Goal: Task Accomplishment & Management: Use online tool/utility

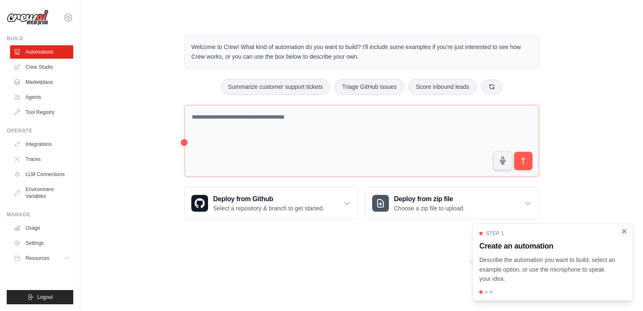
click at [624, 233] on icon "Close walkthrough" at bounding box center [625, 231] width 8 height 8
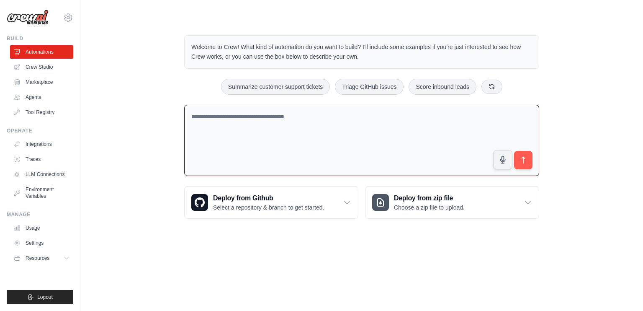
drag, startPoint x: 184, startPoint y: 140, endPoint x: 204, endPoint y: 140, distance: 20.1
click at [204, 140] on textarea at bounding box center [361, 141] width 355 height 72
click at [257, 244] on body "[EMAIL_ADDRESS][DOMAIN_NAME] Settings Build Automations Crew Studio" at bounding box center [321, 155] width 643 height 311
click at [248, 133] on textarea at bounding box center [361, 141] width 355 height 72
click at [248, 260] on body "[EMAIL_ADDRESS][DOMAIN_NAME] Settings Build Automations Crew Studio" at bounding box center [321, 155] width 643 height 311
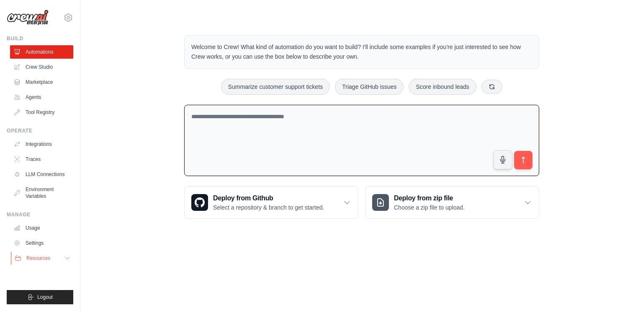
click at [64, 258] on icon at bounding box center [67, 258] width 7 height 7
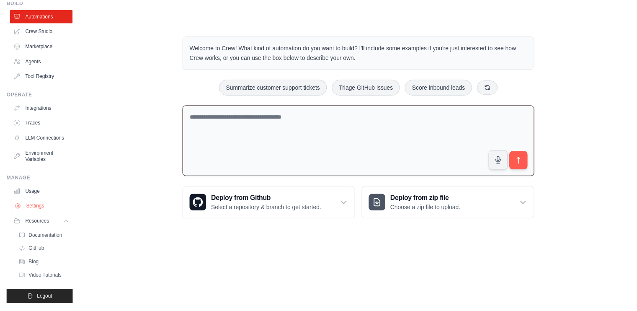
scroll to position [2, 0]
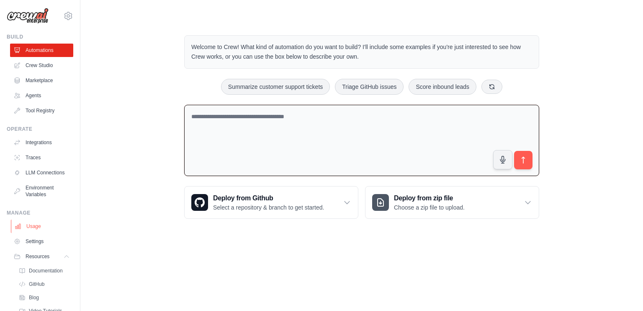
click at [31, 233] on link "Usage" at bounding box center [42, 225] width 63 height 13
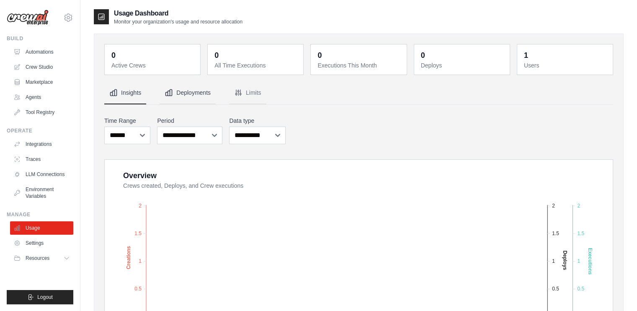
click at [184, 96] on button "Deployments" at bounding box center [188, 93] width 56 height 23
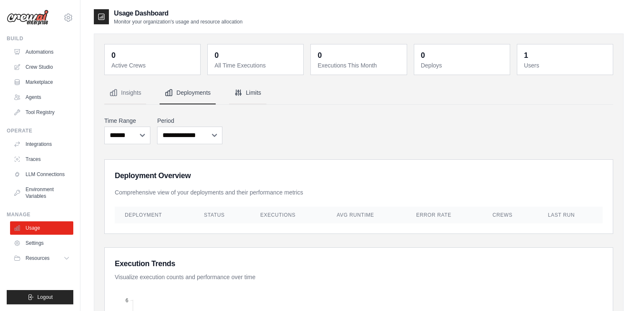
click at [250, 94] on button "Limits" at bounding box center [247, 93] width 37 height 23
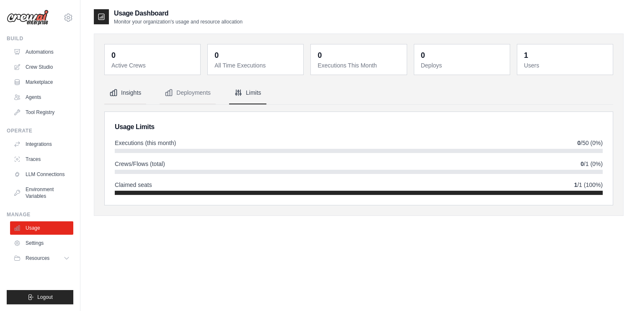
click at [131, 94] on button "Insights" at bounding box center [125, 93] width 42 height 23
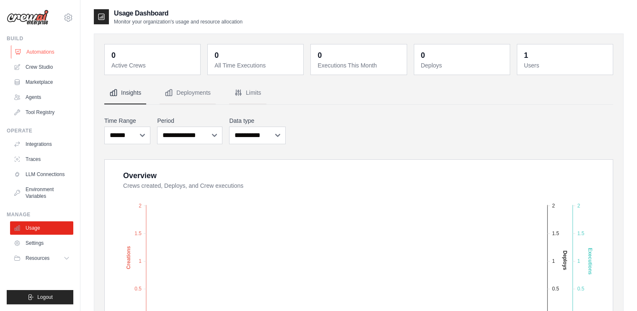
click at [40, 52] on link "Automations" at bounding box center [42, 51] width 63 height 13
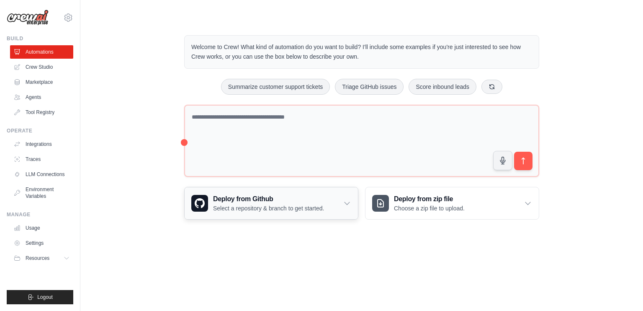
click at [351, 203] on icon at bounding box center [347, 203] width 8 height 8
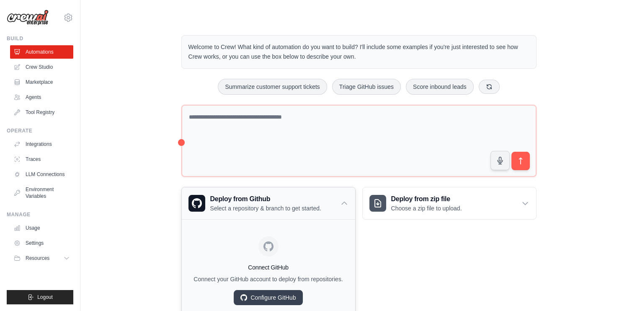
click at [351, 203] on div "Deploy from Github Select a repository & branch to get started." at bounding box center [268, 203] width 173 height 32
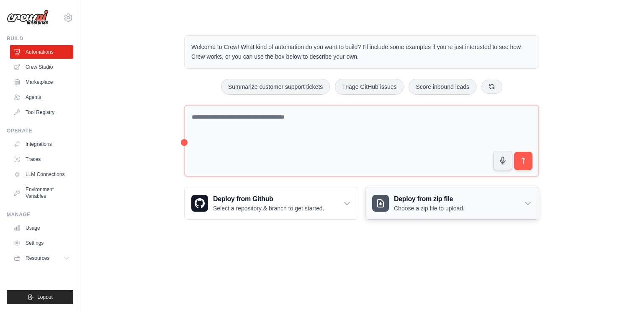
click at [525, 204] on icon at bounding box center [528, 203] width 8 height 8
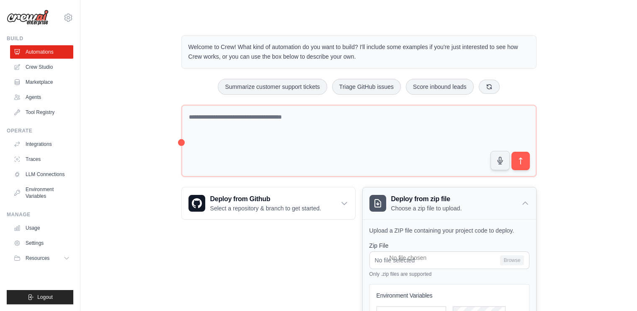
click at [525, 204] on icon at bounding box center [525, 203] width 8 height 8
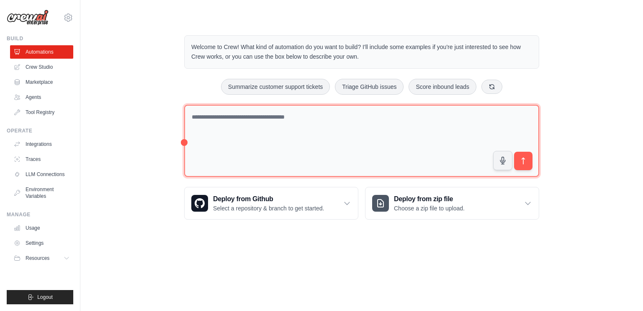
click at [230, 118] on textarea at bounding box center [361, 141] width 355 height 72
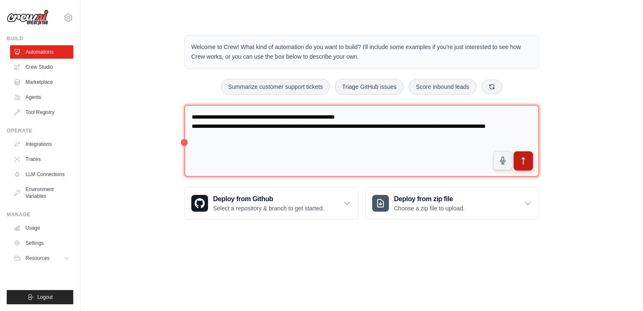
type textarea "**********"
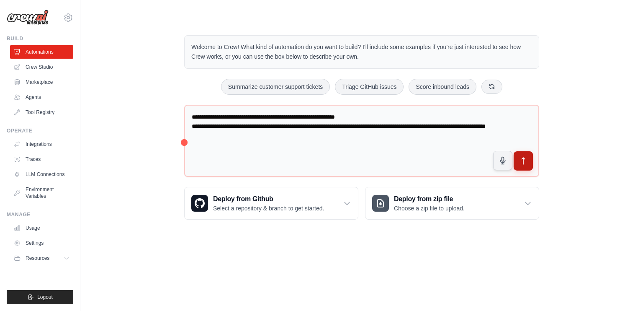
click at [531, 163] on button "submit" at bounding box center [523, 160] width 19 height 19
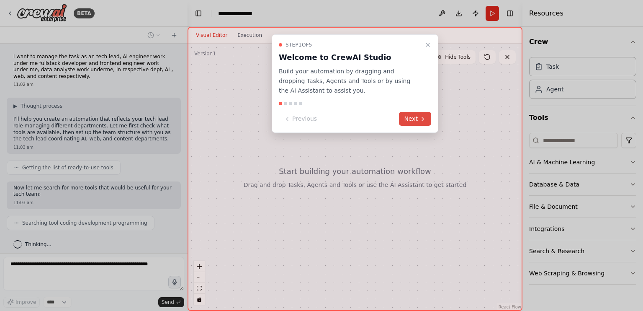
click at [420, 120] on icon at bounding box center [423, 119] width 7 height 7
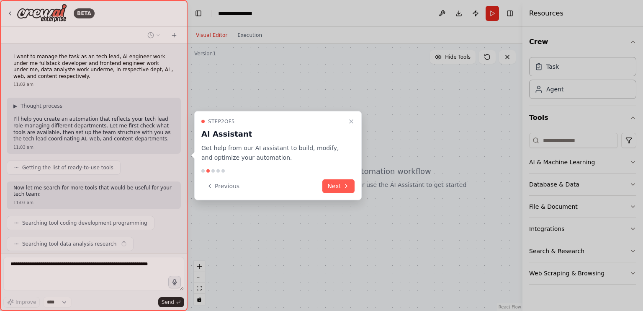
scroll to position [25, 0]
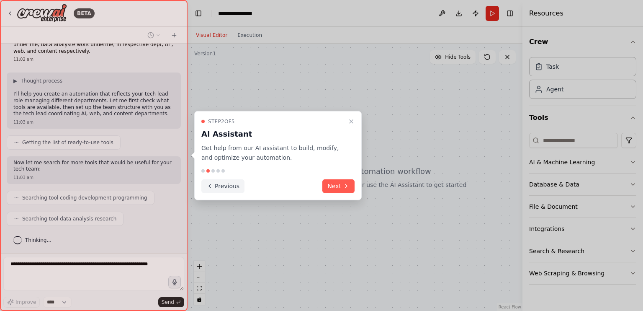
click at [234, 188] on button "Previous" at bounding box center [222, 186] width 43 height 14
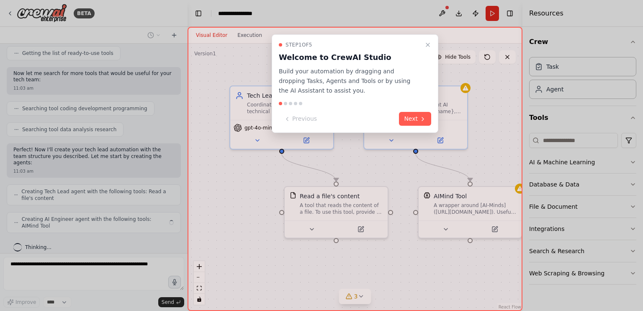
scroll to position [108, 0]
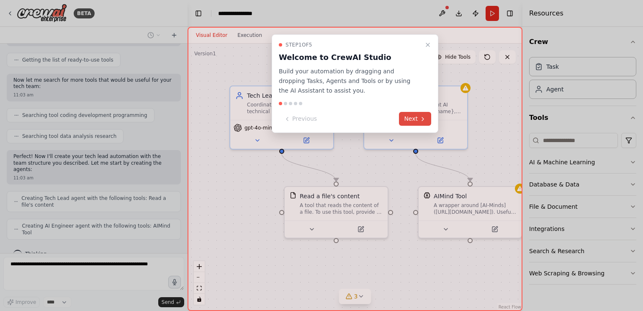
click at [415, 116] on button "Next" at bounding box center [415, 119] width 32 height 14
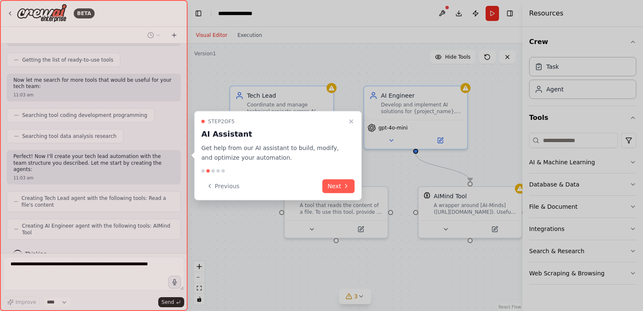
scroll to position [135, 0]
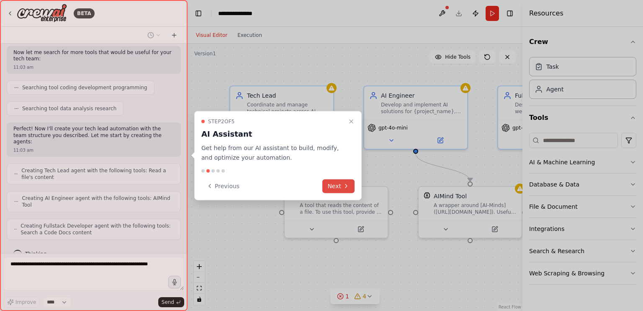
click at [337, 187] on button "Next" at bounding box center [338, 186] width 32 height 14
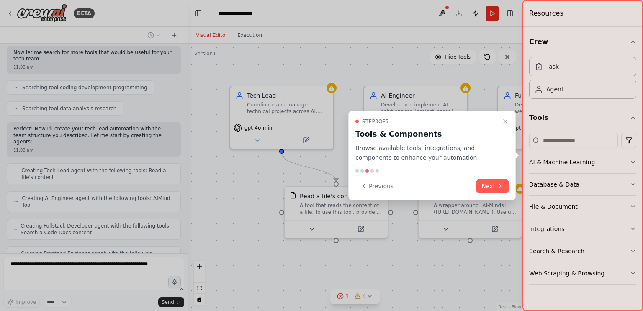
scroll to position [162, 0]
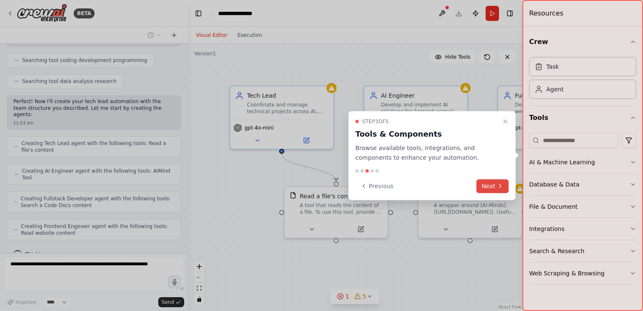
click at [487, 183] on button "Next" at bounding box center [493, 186] width 32 height 14
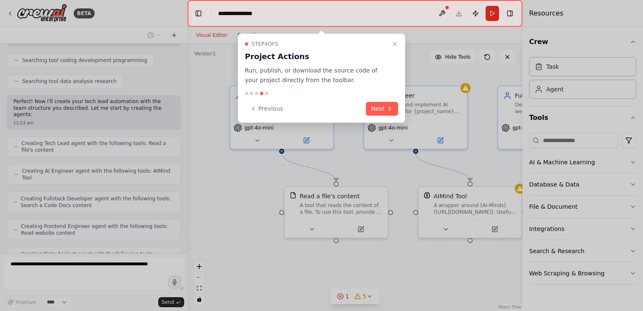
scroll to position [190, 0]
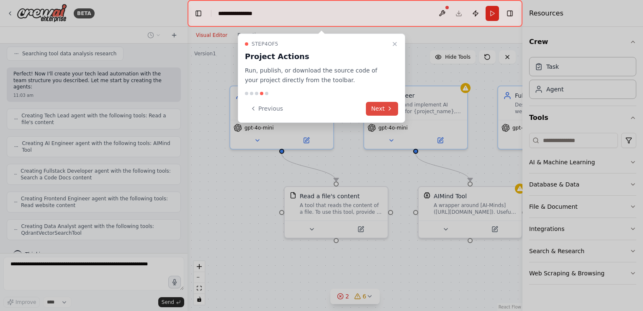
click at [381, 106] on button "Next" at bounding box center [382, 109] width 32 height 14
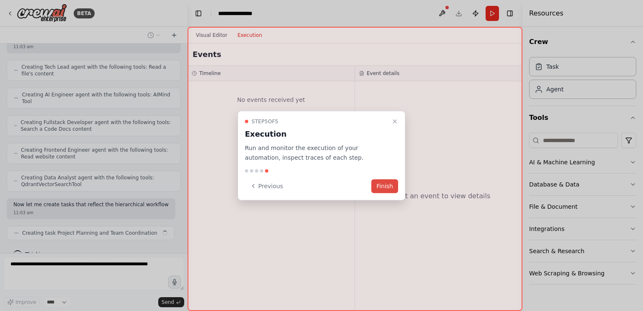
scroll to position [245, 0]
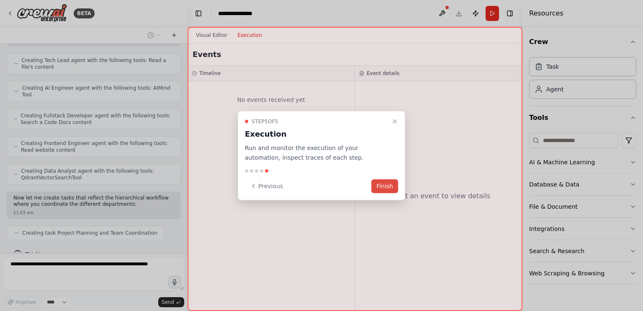
click at [382, 189] on button "Finish" at bounding box center [384, 186] width 27 height 14
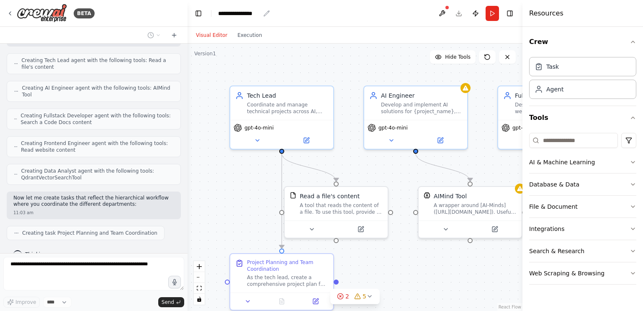
click at [235, 11] on div "**********" at bounding box center [239, 13] width 42 height 8
drag, startPoint x: 259, startPoint y: 14, endPoint x: 215, endPoint y: 14, distance: 44.0
click at [215, 14] on header "**********" at bounding box center [355, 13] width 335 height 27
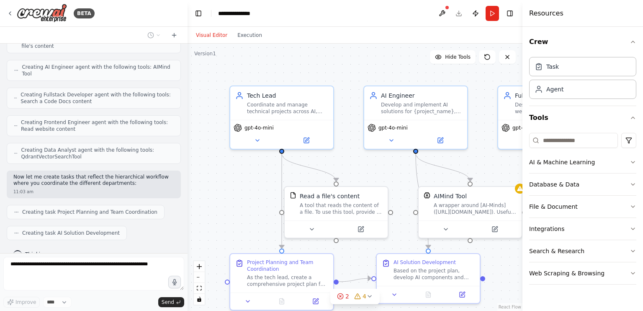
click at [338, 34] on div "Visual Editor Execution" at bounding box center [355, 35] width 335 height 17
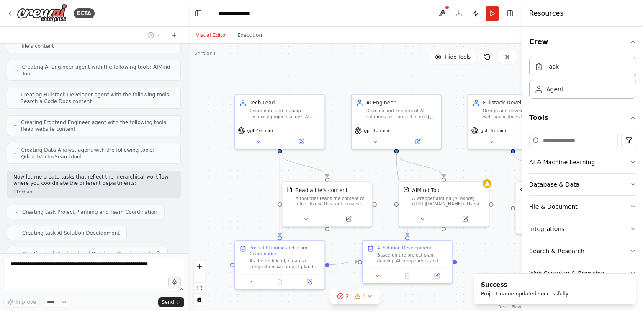
scroll to position [287, 0]
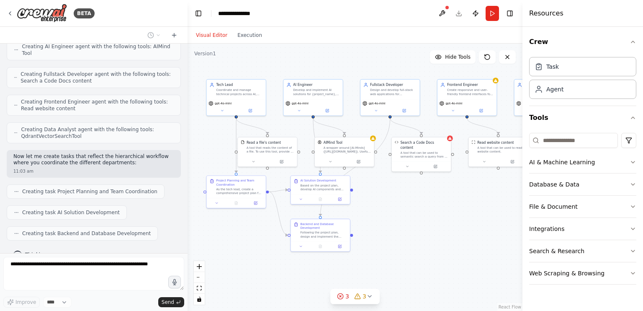
drag, startPoint x: 256, startPoint y: 181, endPoint x: 186, endPoint y: 125, distance: 90.3
click at [186, 125] on div "BETA i want to manage the task as an tech lead, Ai engineer work under me fulls…" at bounding box center [321, 155] width 643 height 311
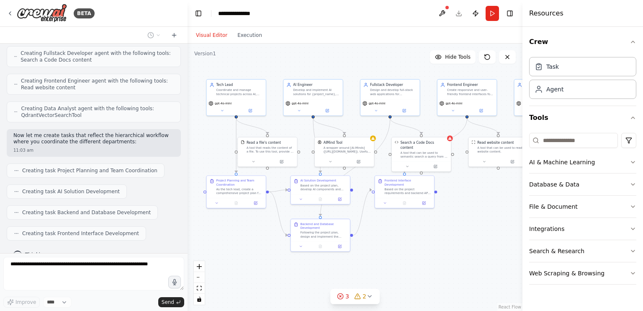
scroll to position [328, 0]
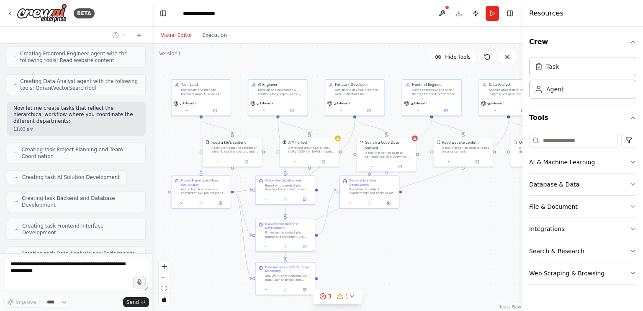
drag, startPoint x: 184, startPoint y: 153, endPoint x: 152, endPoint y: 153, distance: 31.8
click at [152, 153] on div "BETA i want to manage the task as an tech lead, Ai engineer work under me fulls…" at bounding box center [321, 155] width 643 height 311
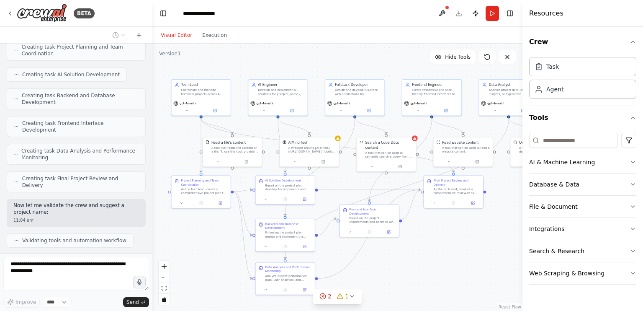
scroll to position [492, 0]
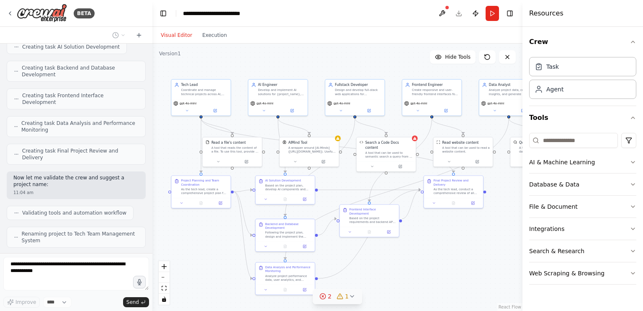
click at [325, 295] on icon at bounding box center [323, 296] width 7 height 7
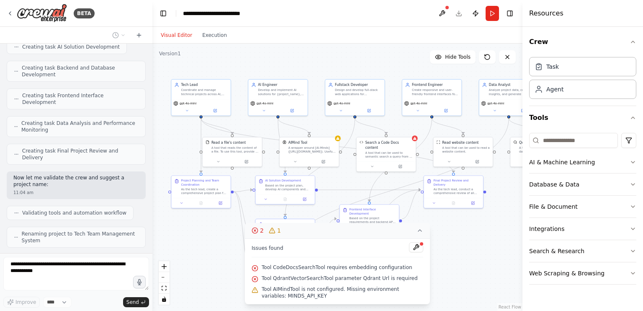
click at [419, 233] on icon at bounding box center [420, 230] width 7 height 7
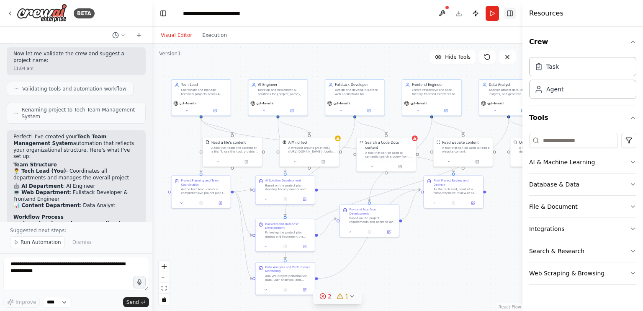
click at [513, 10] on button "Toggle Right Sidebar" at bounding box center [510, 14] width 12 height 12
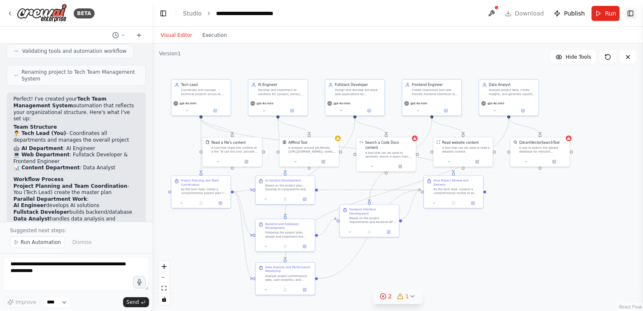
click at [630, 12] on button "Toggle Right Sidebar" at bounding box center [631, 14] width 12 height 12
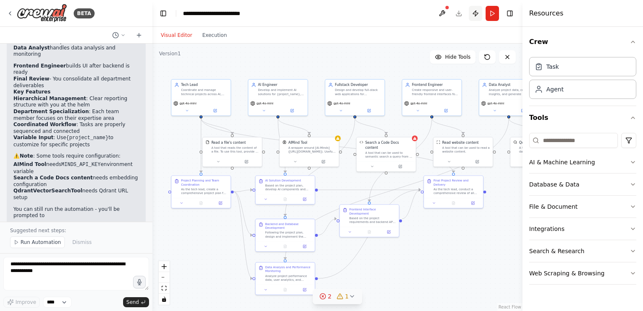
scroll to position [831, 0]
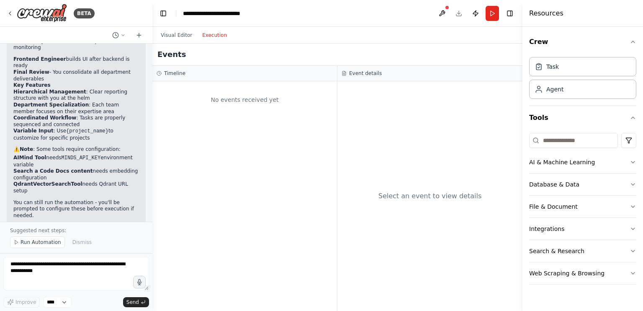
click at [199, 34] on button "Execution" at bounding box center [214, 35] width 35 height 10
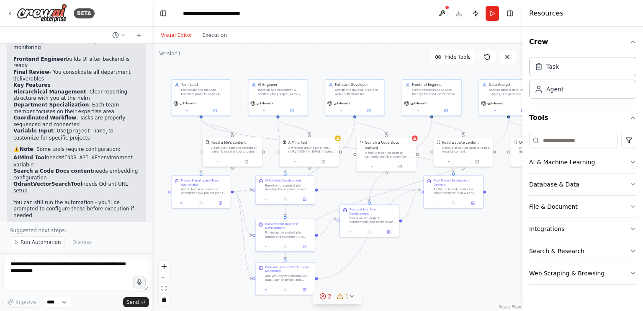
click at [177, 38] on button "Visual Editor" at bounding box center [176, 35] width 41 height 10
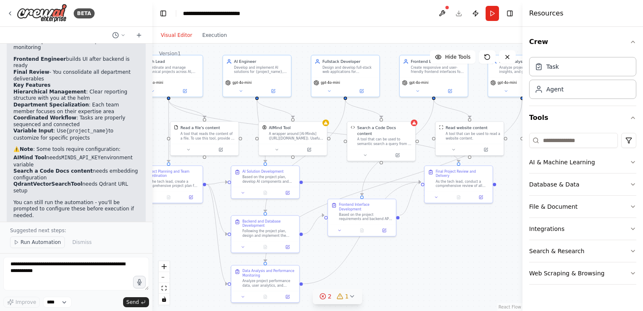
click at [24, 247] on button "Run Automation" at bounding box center [37, 242] width 55 height 12
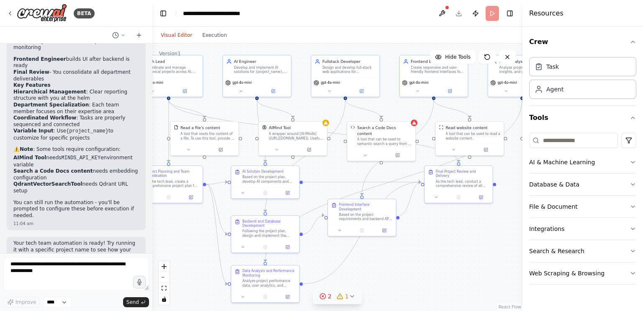
scroll to position [799, 0]
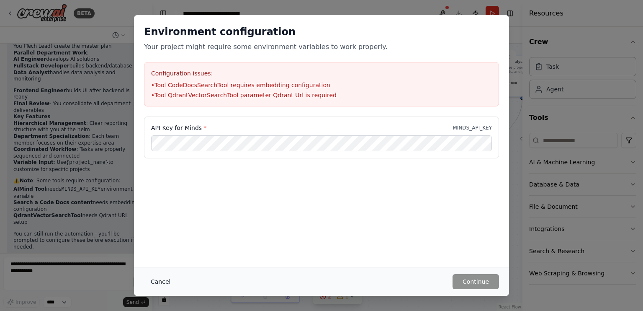
click at [152, 282] on button "Cancel" at bounding box center [160, 281] width 33 height 15
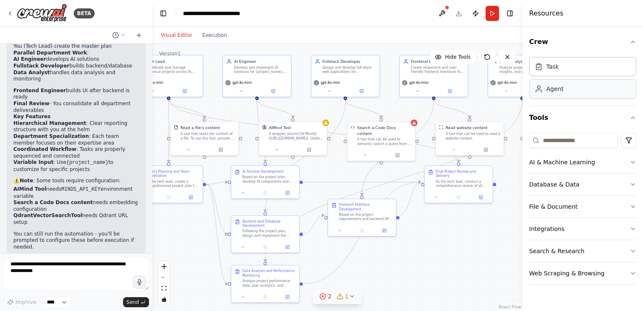
click at [563, 93] on div "Agent" at bounding box center [582, 88] width 107 height 19
click at [557, 87] on div "Agent" at bounding box center [555, 89] width 17 height 8
click at [634, 46] on button "Crew" at bounding box center [582, 41] width 107 height 23
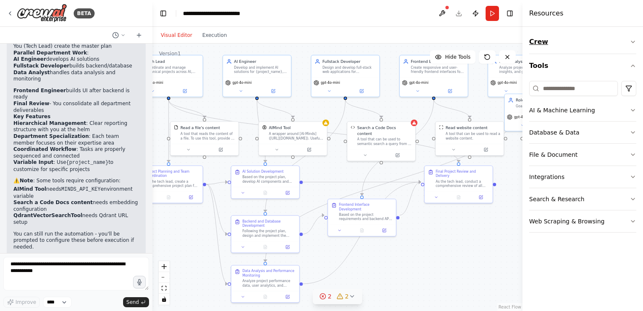
click at [634, 46] on button "Crew" at bounding box center [582, 41] width 107 height 23
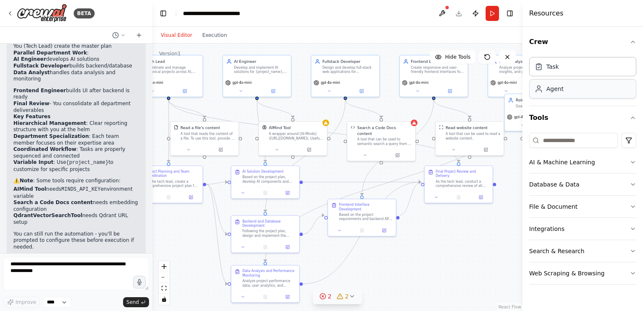
click at [571, 94] on div "Agent" at bounding box center [582, 88] width 107 height 19
click at [562, 77] on div "Task Agent" at bounding box center [582, 76] width 107 height 45
click at [561, 68] on div "Task" at bounding box center [582, 66] width 107 height 19
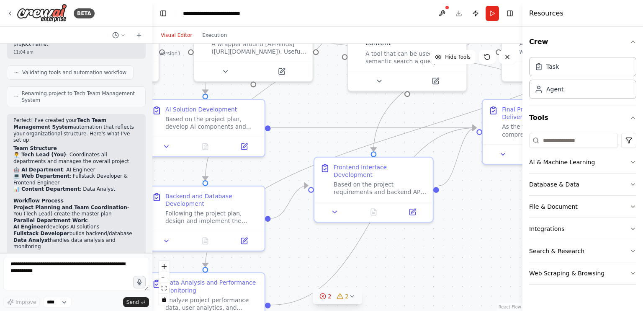
scroll to position [590, 0]
